Goal: Download file/media

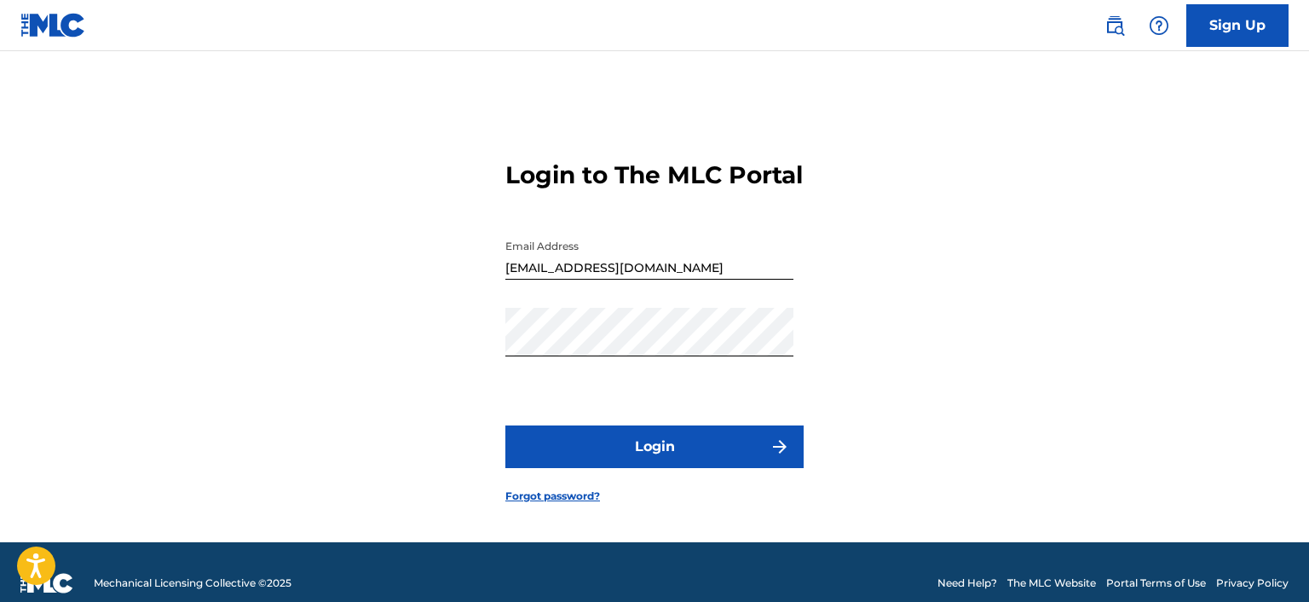
click at [666, 452] on button "Login" at bounding box center [654, 446] width 298 height 43
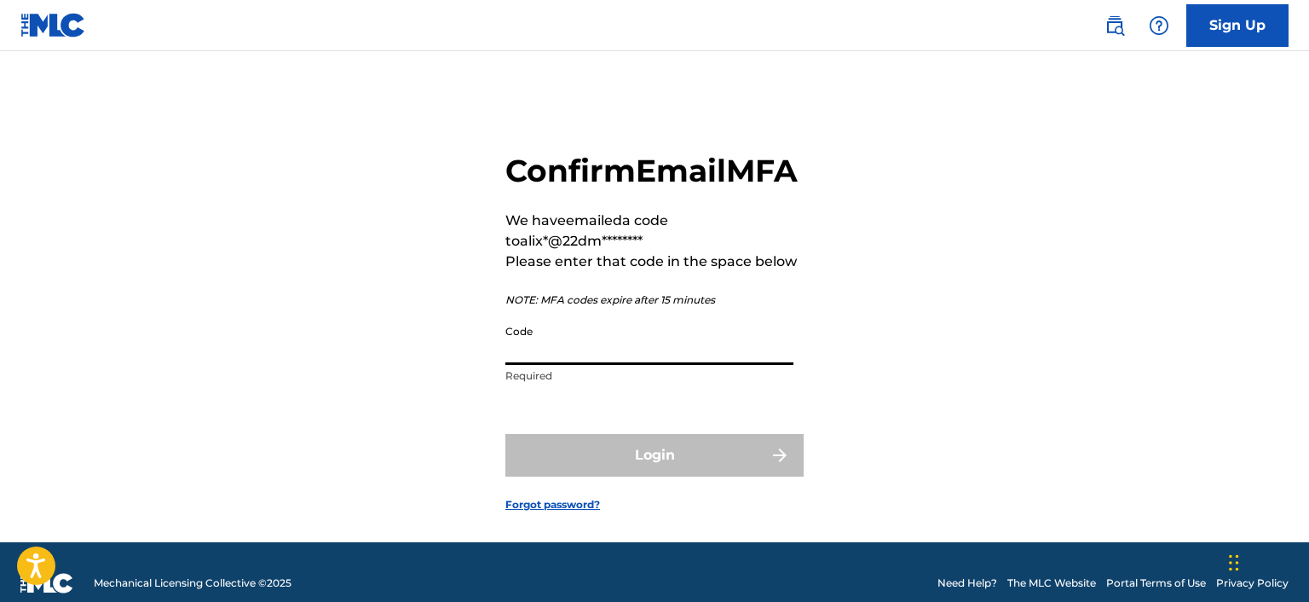
click at [582, 365] on input "Code" at bounding box center [649, 340] width 288 height 49
paste input "349999"
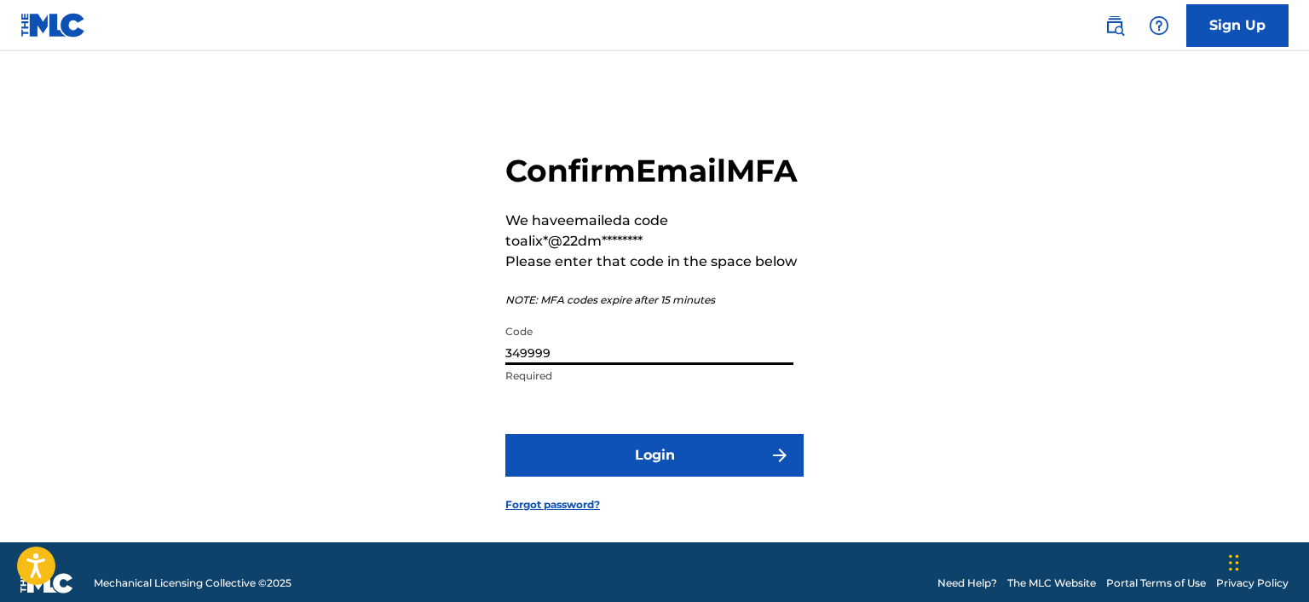
type input "349999"
click at [637, 476] on button "Login" at bounding box center [654, 455] width 298 height 43
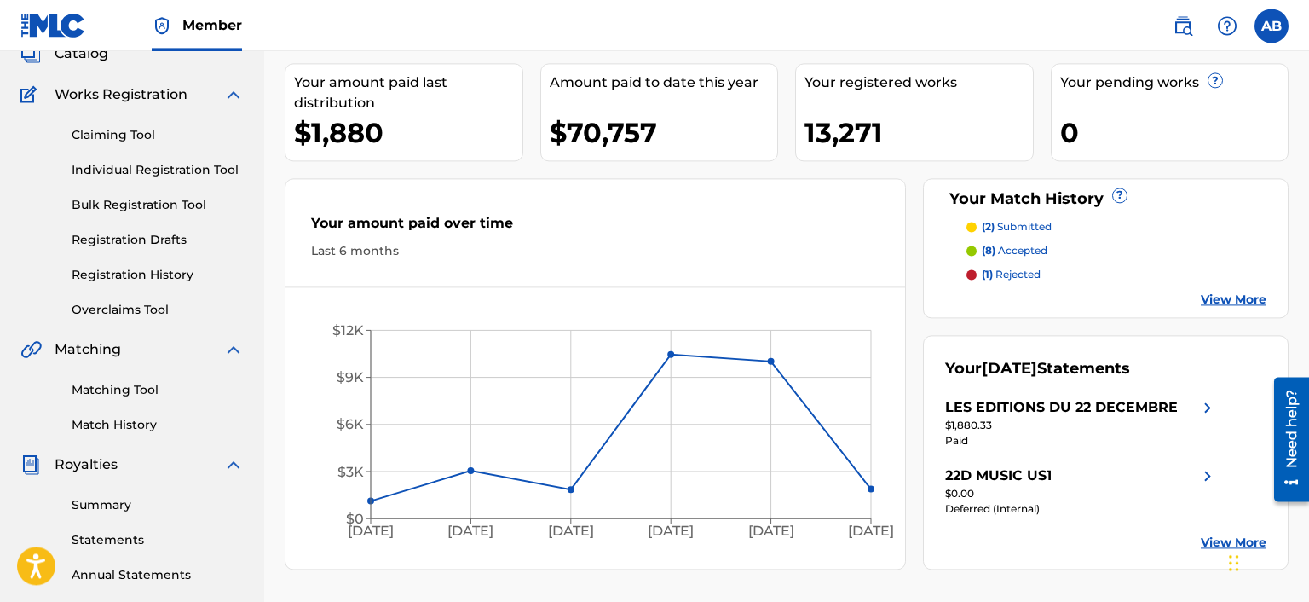
scroll to position [180, 0]
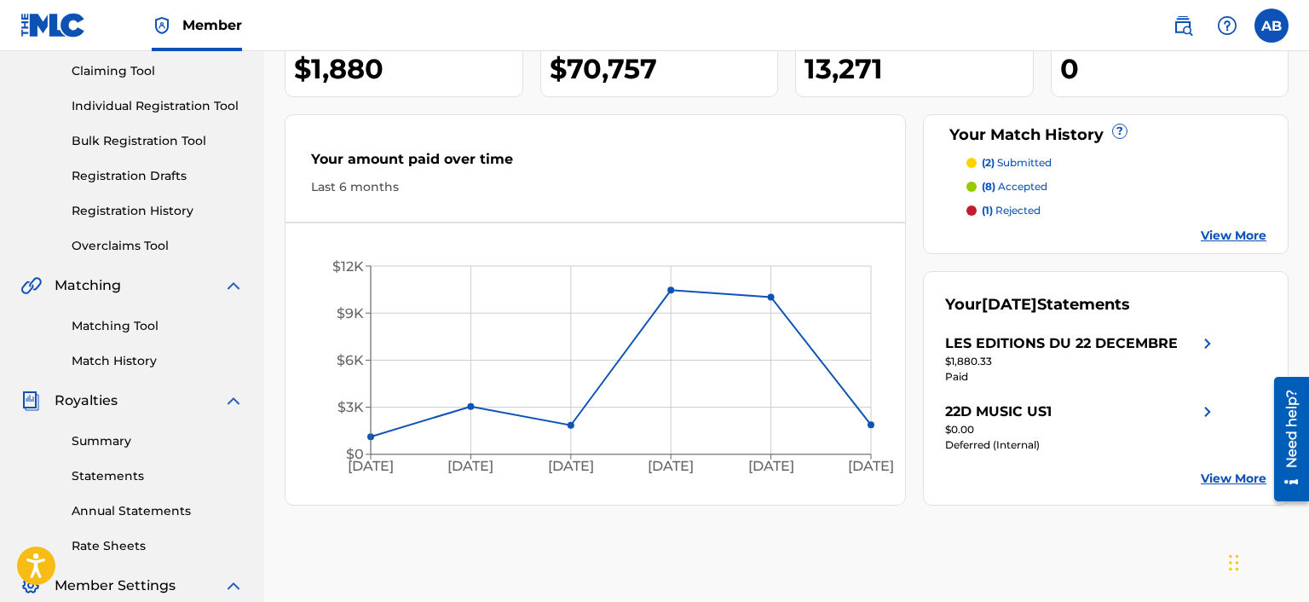
click at [124, 483] on link "Statements" at bounding box center [158, 476] width 172 height 18
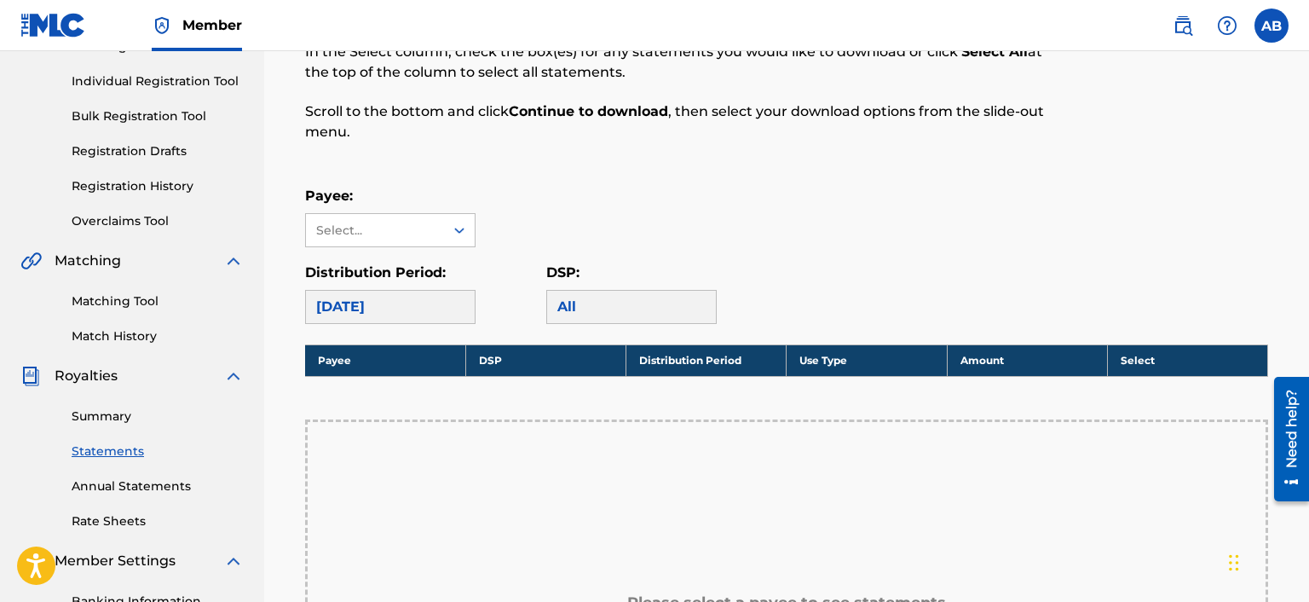
scroll to position [180, 0]
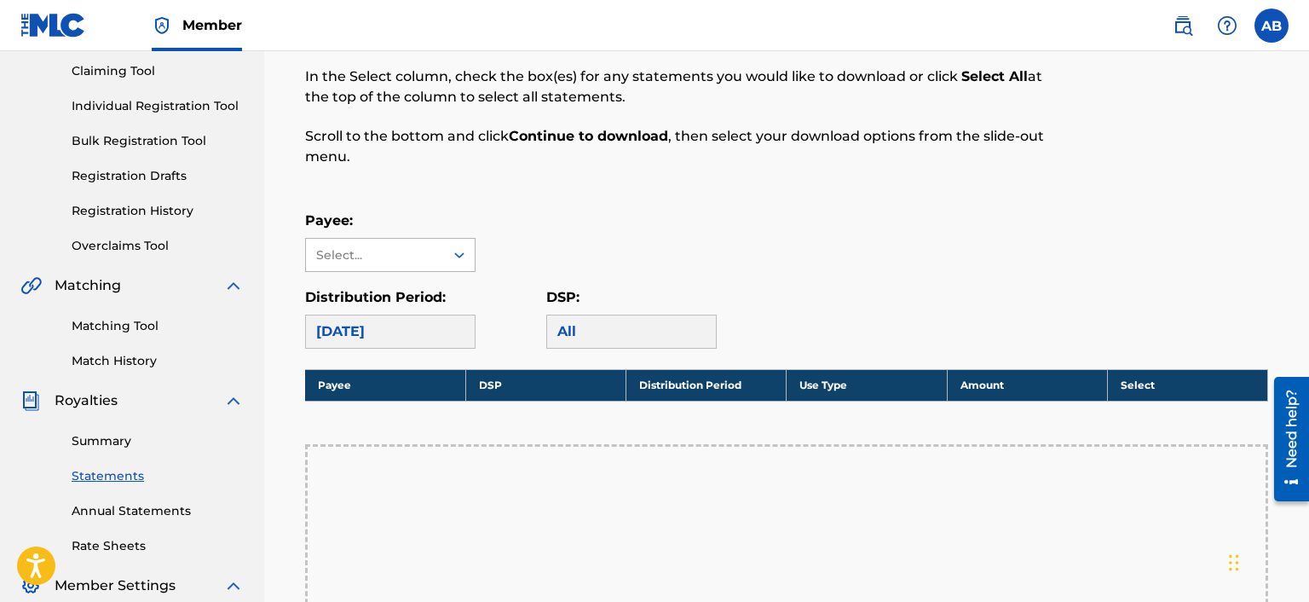
click at [452, 250] on icon at bounding box center [459, 254] width 17 height 17
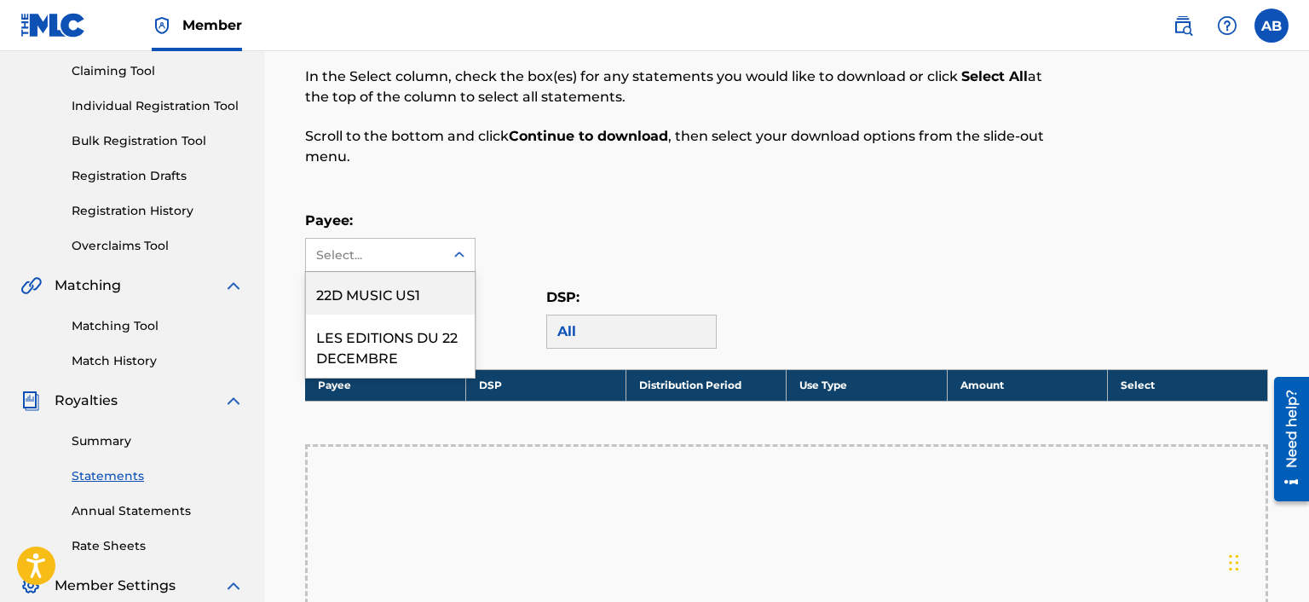
click at [420, 297] on div "22D MUSIC US1" at bounding box center [390, 293] width 169 height 43
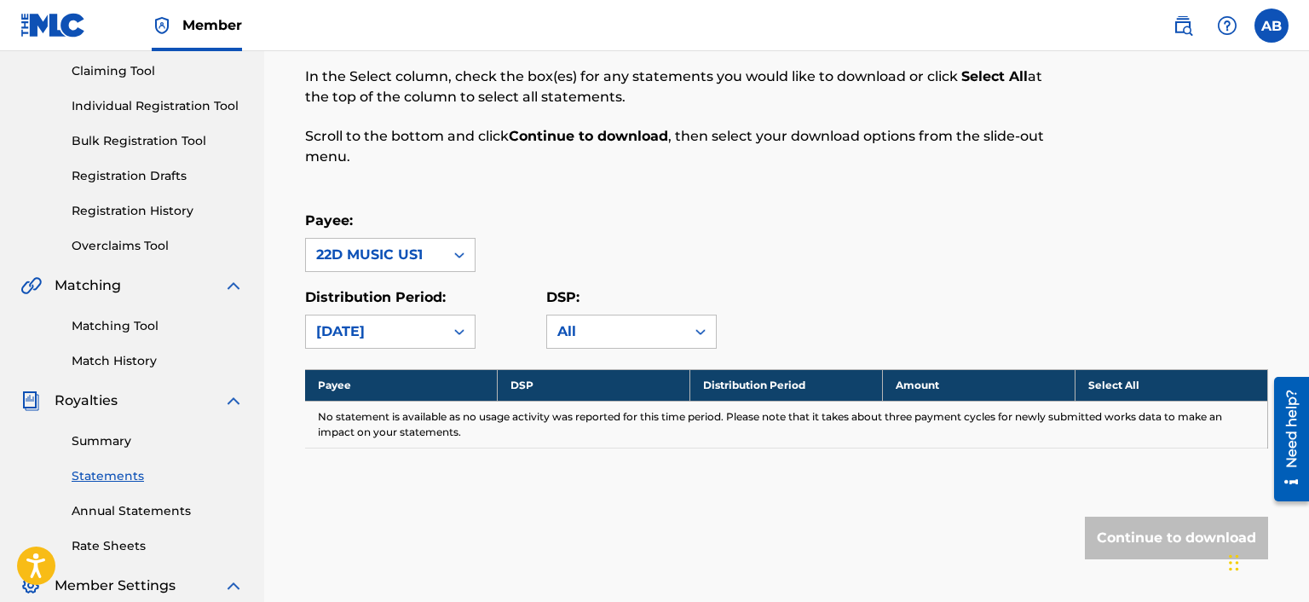
click at [455, 261] on icon at bounding box center [459, 254] width 17 height 17
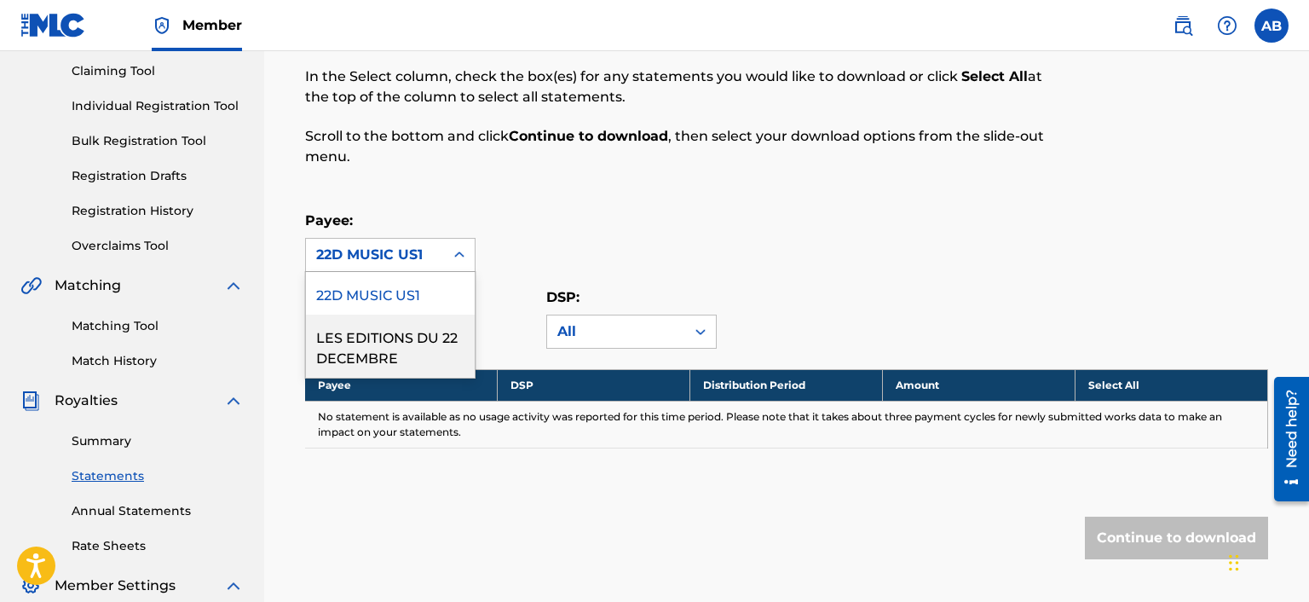
click at [428, 353] on div "LES EDITIONS DU 22 DECEMBRE" at bounding box center [390, 345] width 169 height 63
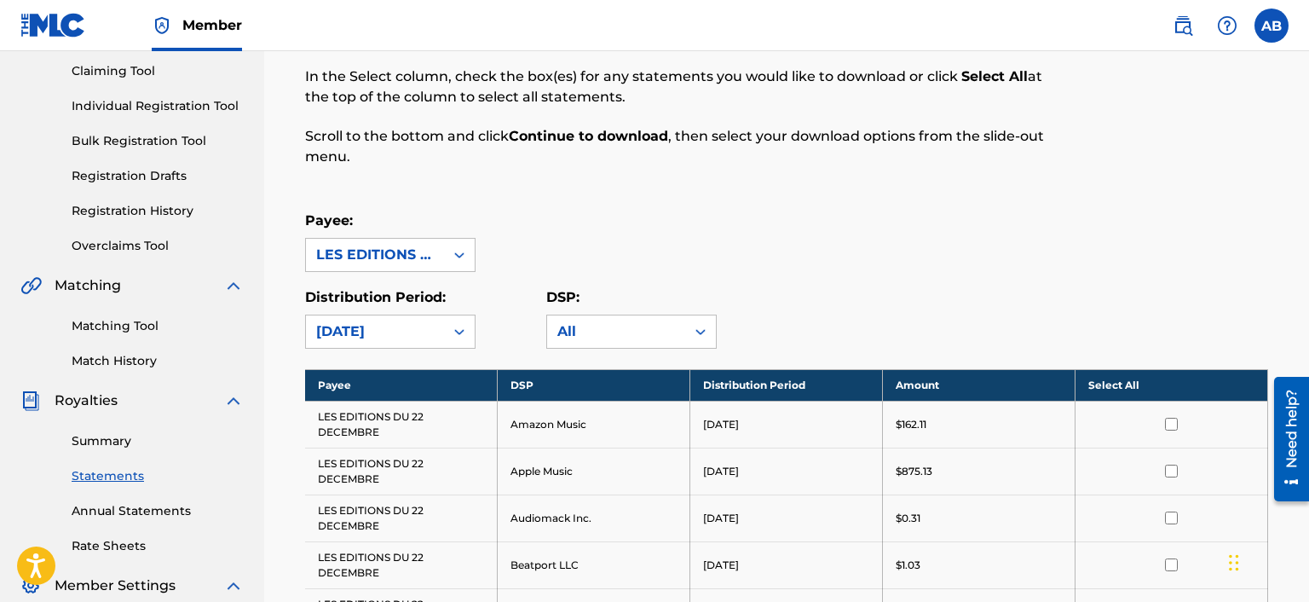
click at [1122, 381] on th "Select All" at bounding box center [1171, 385] width 193 height 32
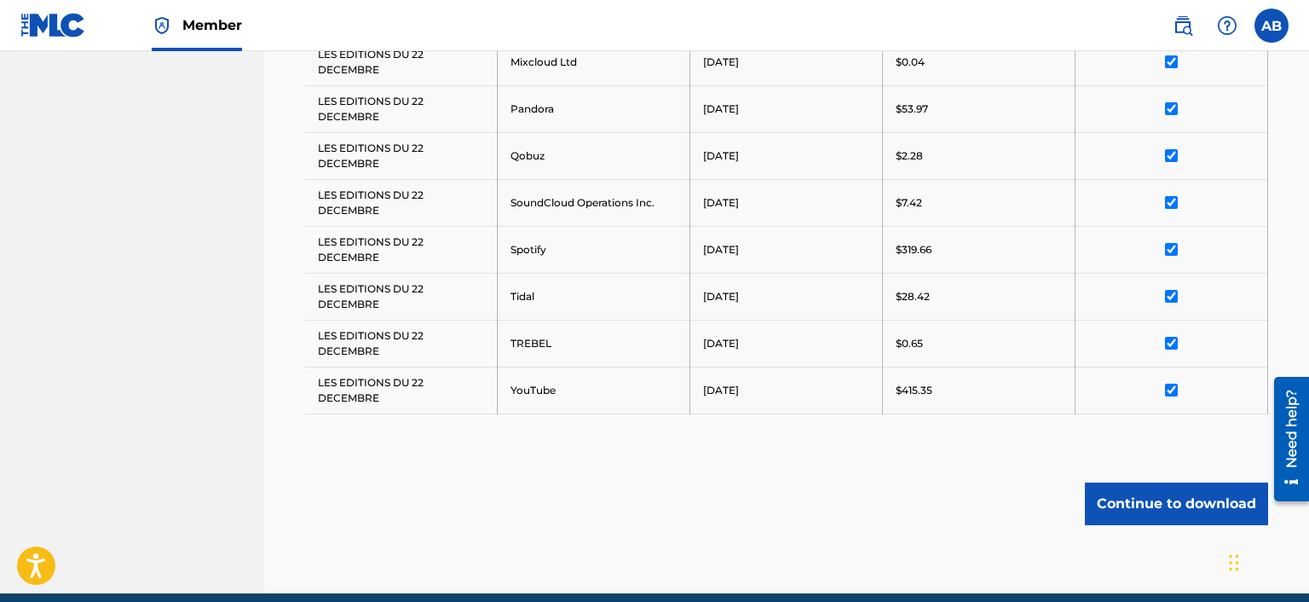
scroll to position [1219, 0]
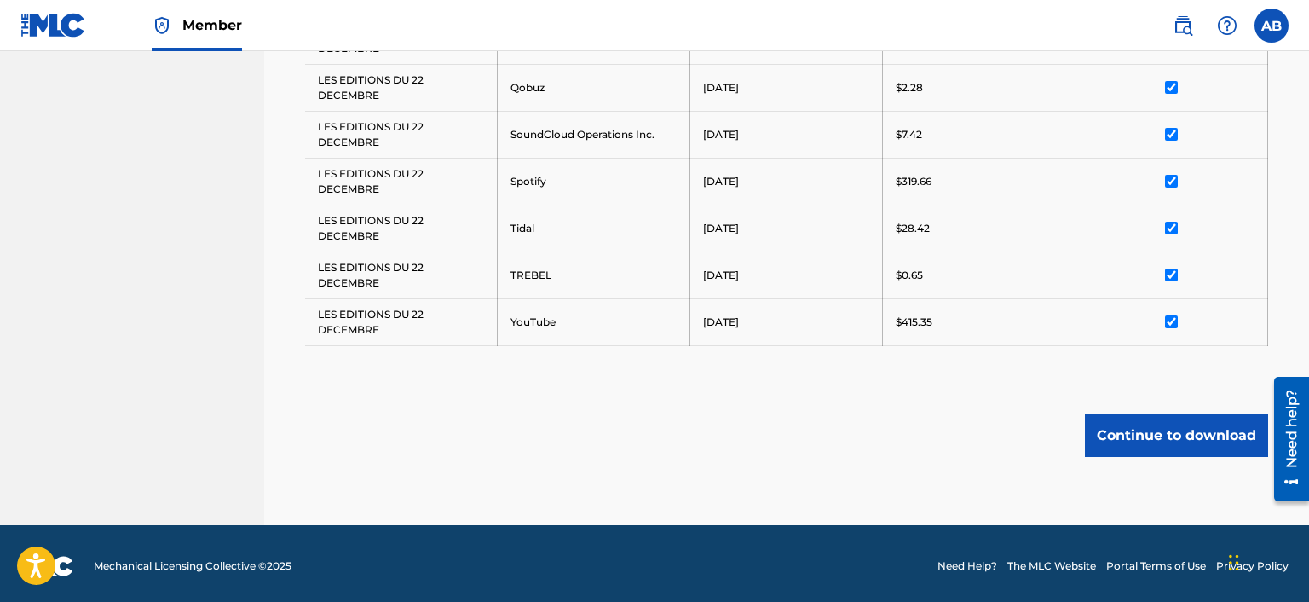
click at [1173, 428] on button "Continue to download" at bounding box center [1176, 435] width 183 height 43
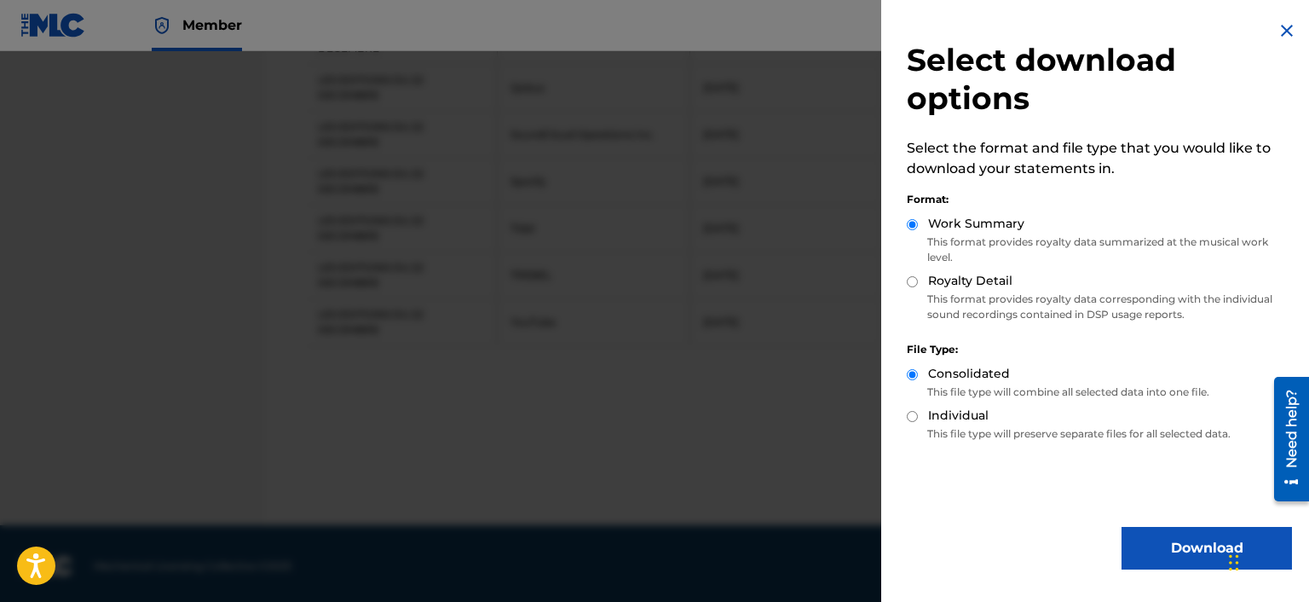
click at [915, 280] on input "Royalty Detail" at bounding box center [912, 281] width 11 height 11
radio input "true"
click at [1154, 554] on button "Download" at bounding box center [1206, 548] width 170 height 43
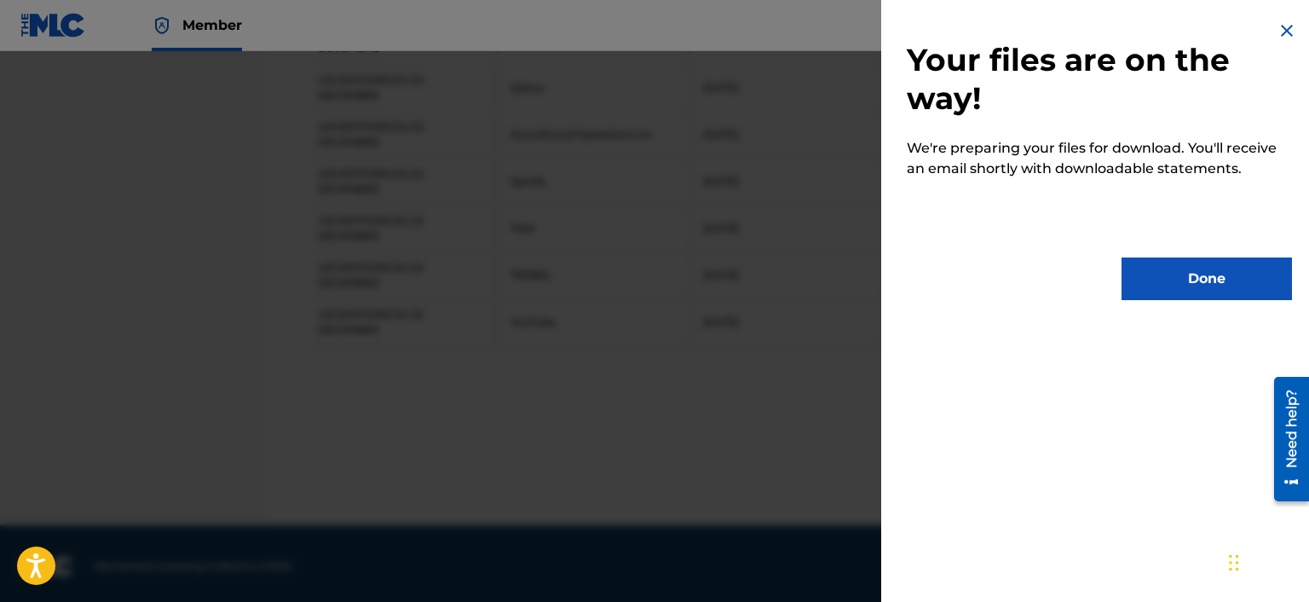
click at [1178, 268] on button "Done" at bounding box center [1206, 278] width 170 height 43
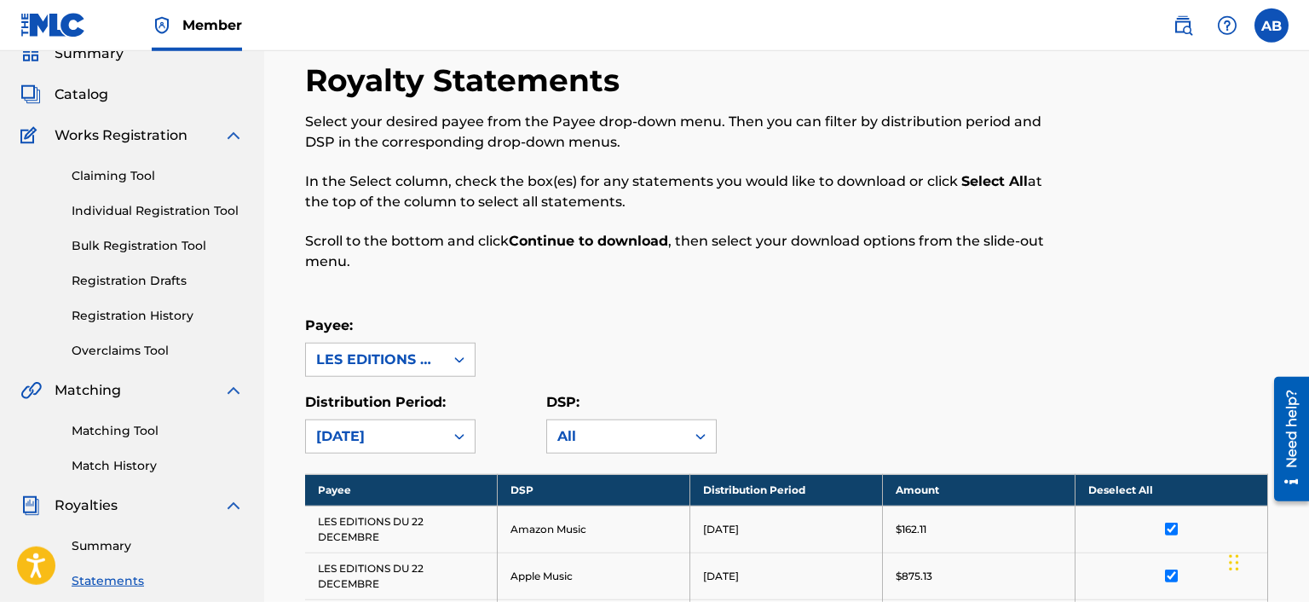
scroll to position [0, 0]
